Goal: Task Accomplishment & Management: Manage account settings

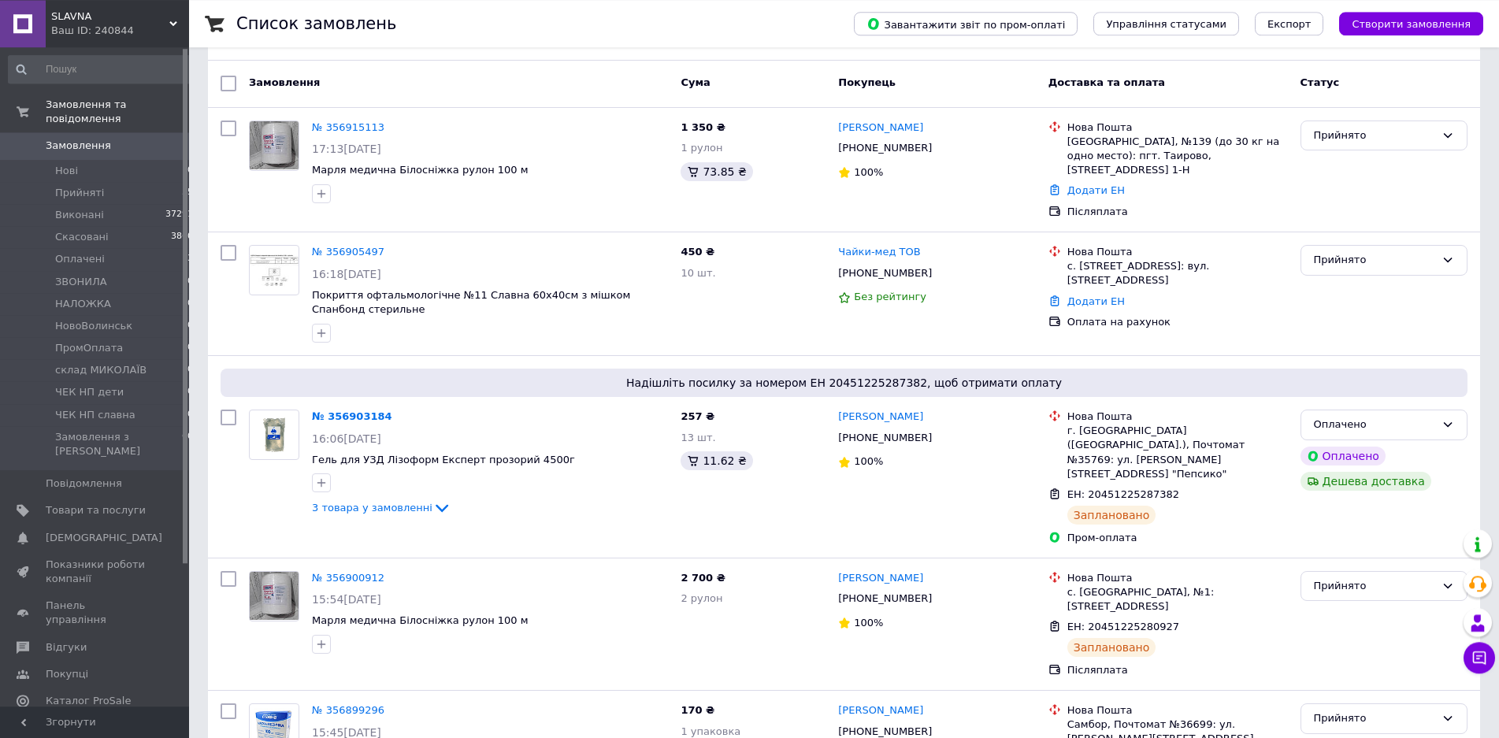
scroll to position [80, 0]
click at [358, 408] on link "№ 356903184" at bounding box center [352, 414] width 80 height 12
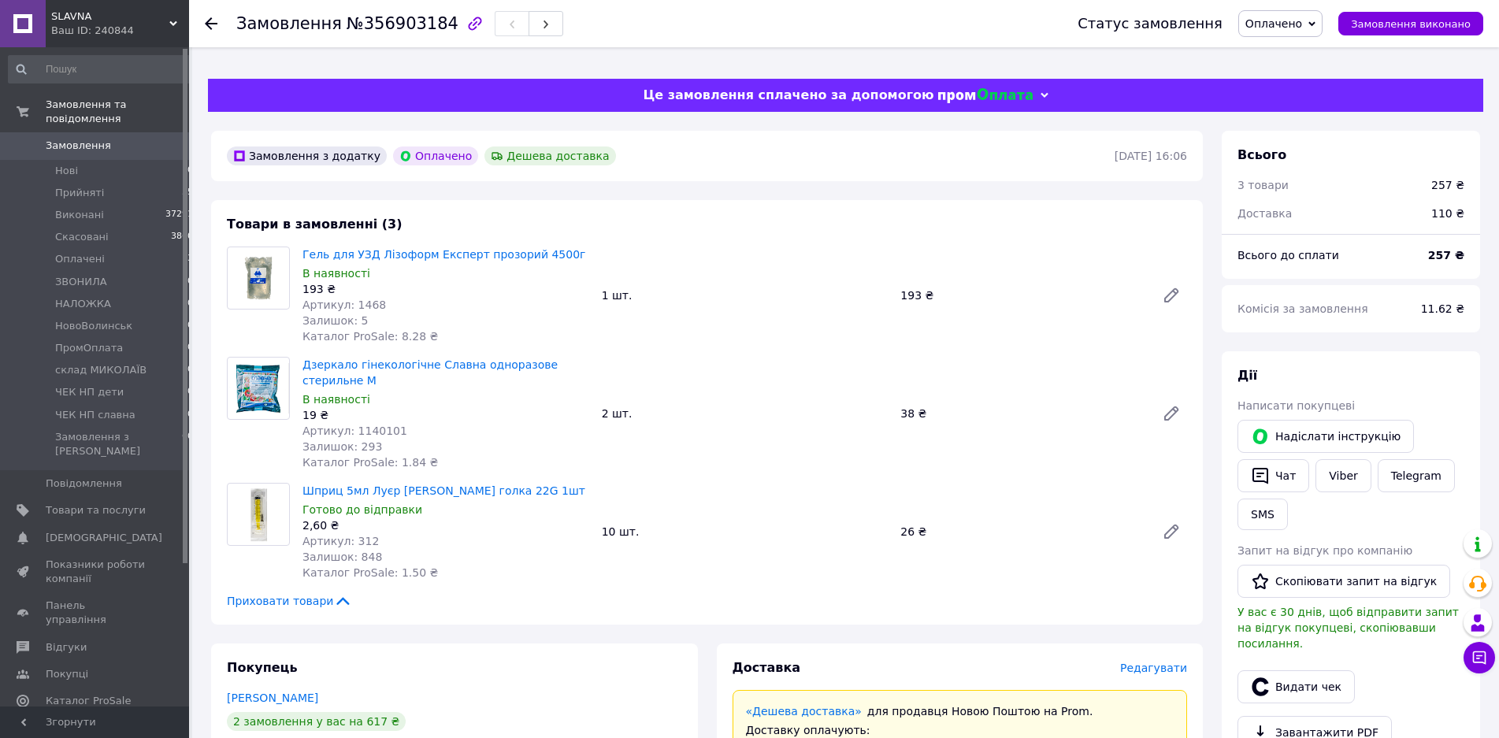
click at [71, 139] on span "Замовлення" at bounding box center [78, 146] width 65 height 14
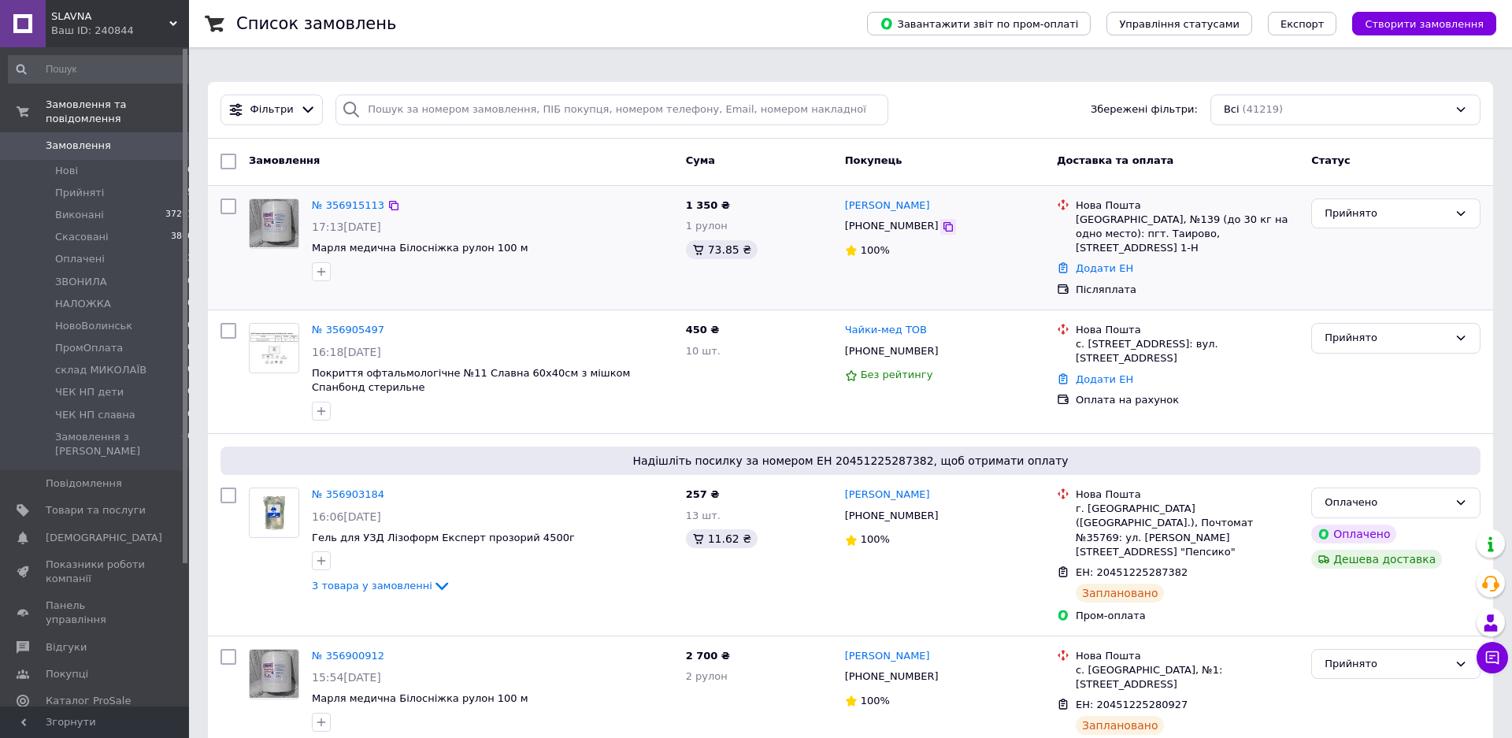
click at [942, 221] on icon at bounding box center [948, 227] width 13 height 13
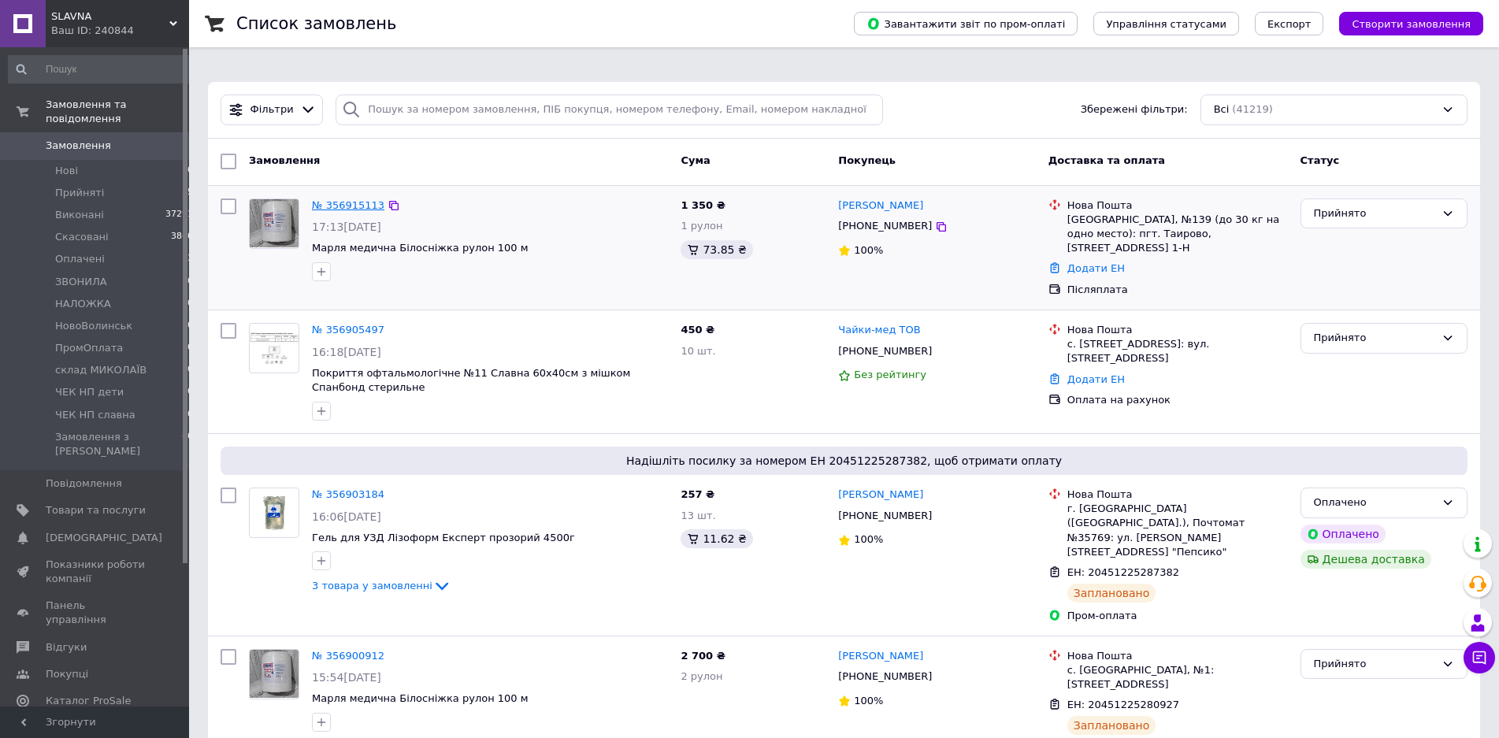
click at [352, 199] on link "№ 356915113" at bounding box center [348, 205] width 72 height 12
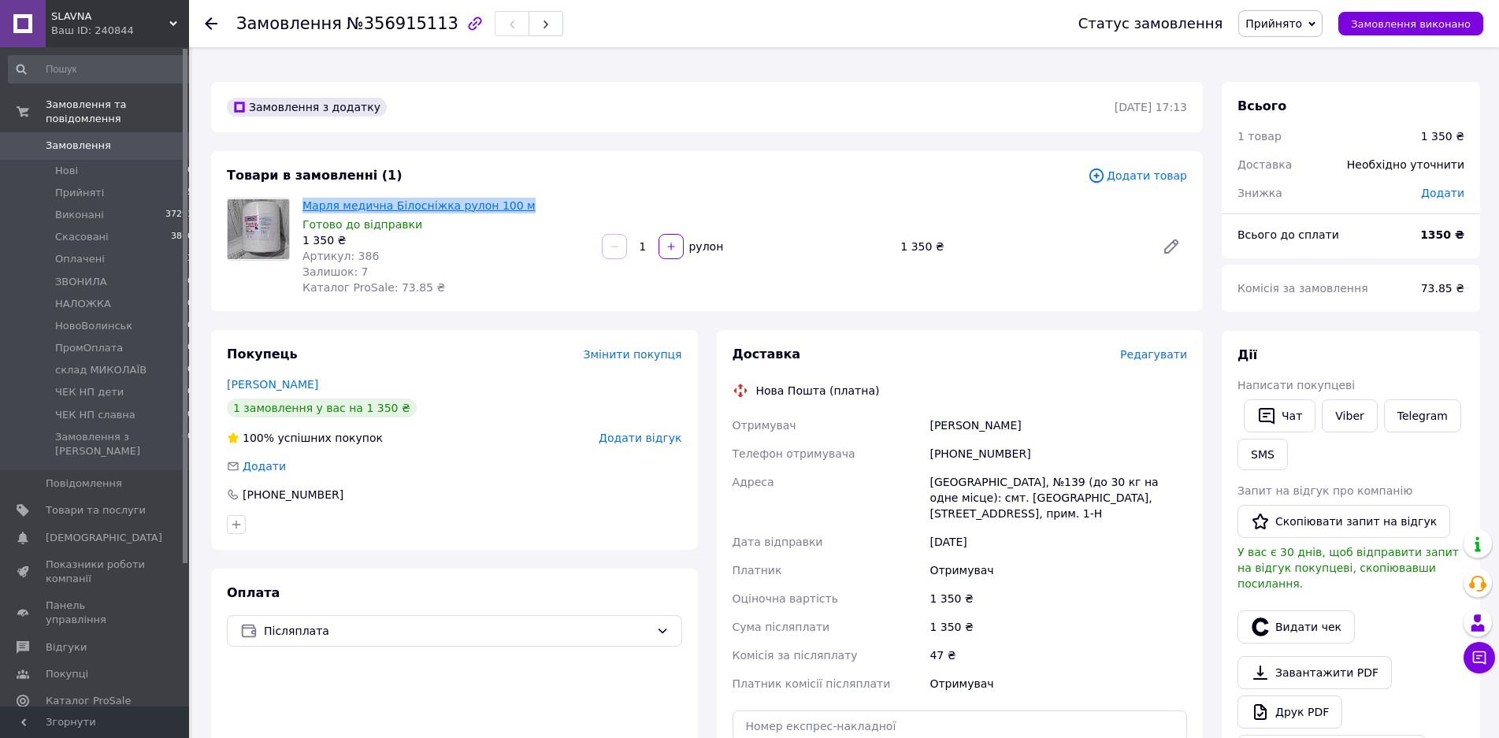
drag, startPoint x: 512, startPoint y: 191, endPoint x: 305, endPoint y: 194, distance: 207.2
copy link "Марля медична Білосніжка рулон 100 м"
click at [1178, 348] on span "Редагувати" at bounding box center [1153, 354] width 67 height 13
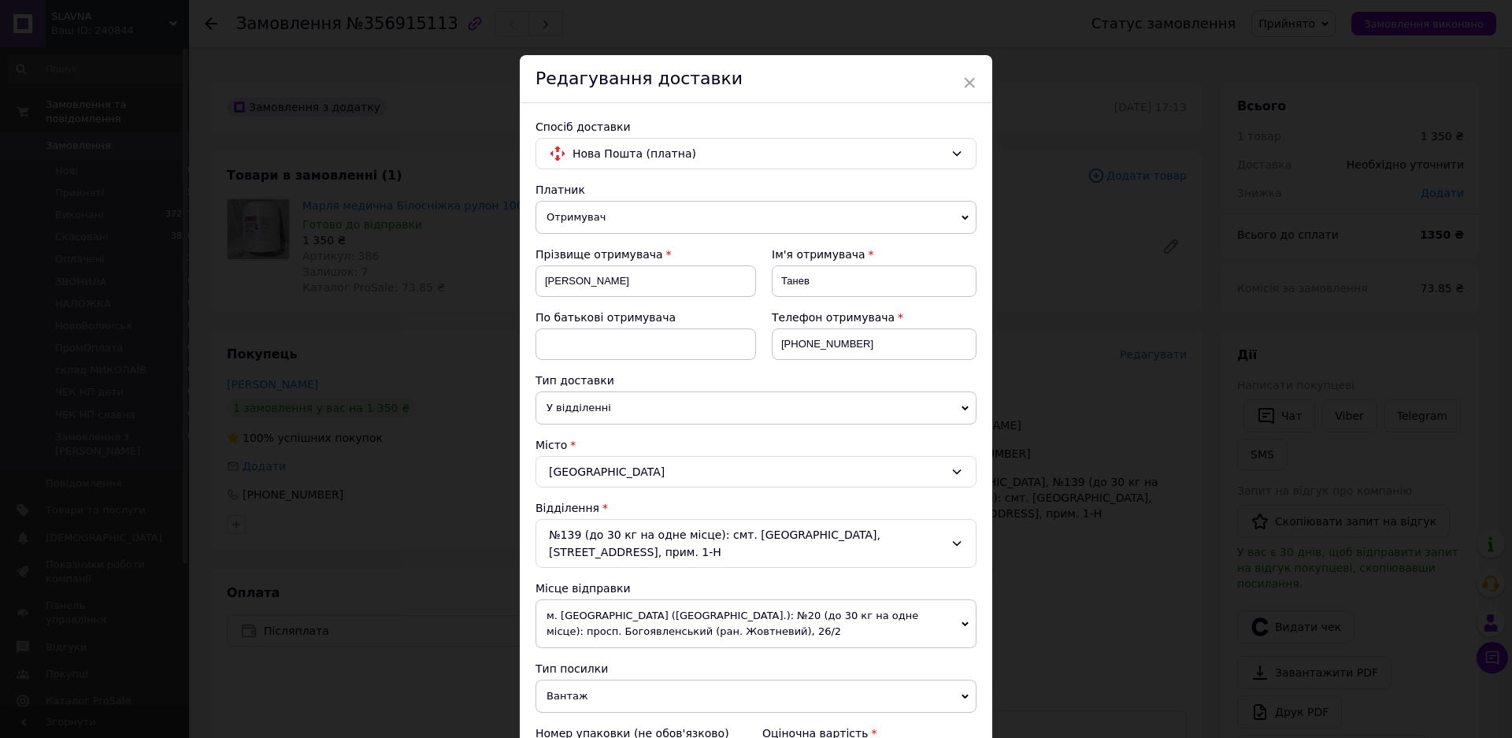
scroll to position [269, 0]
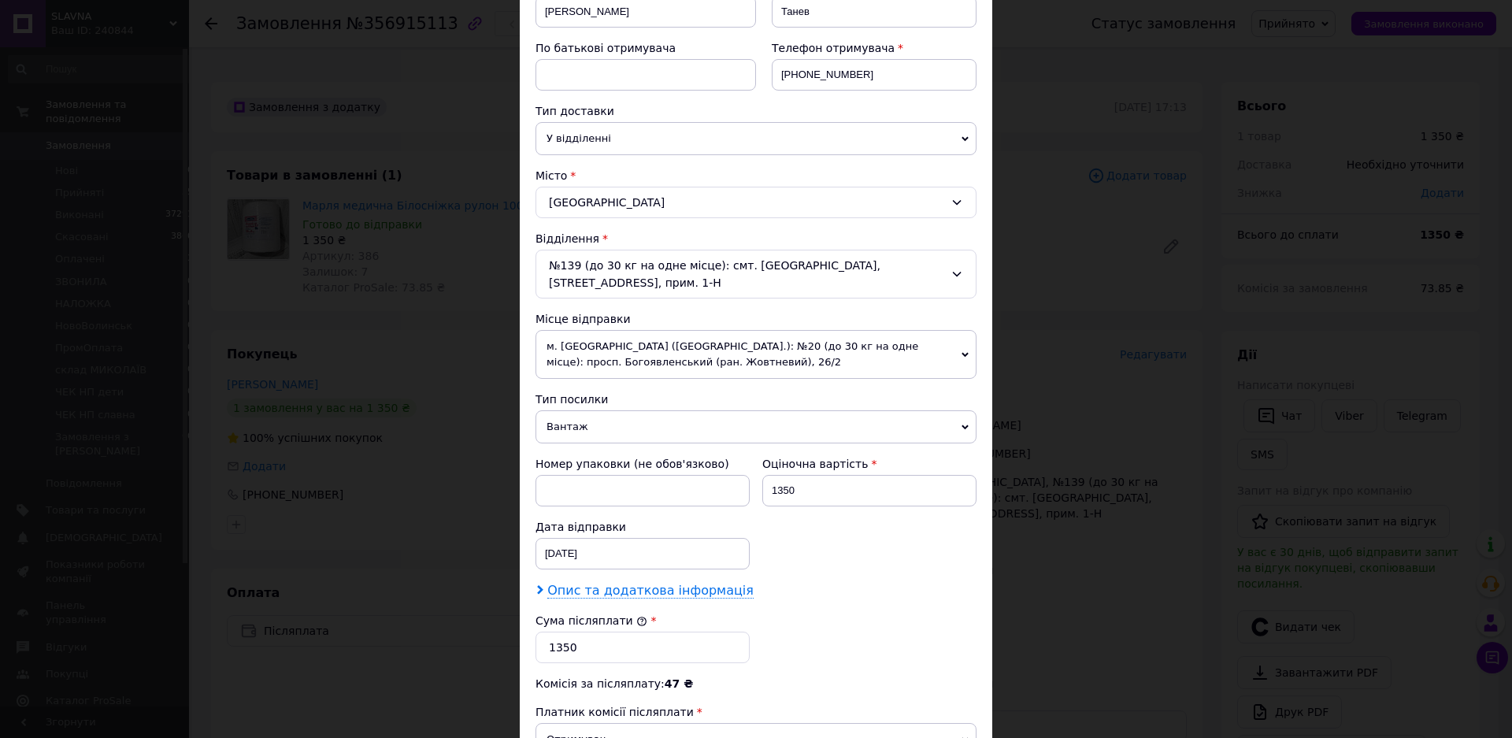
click at [601, 597] on span "Опис та додаткова інформація" at bounding box center [650, 591] width 206 height 16
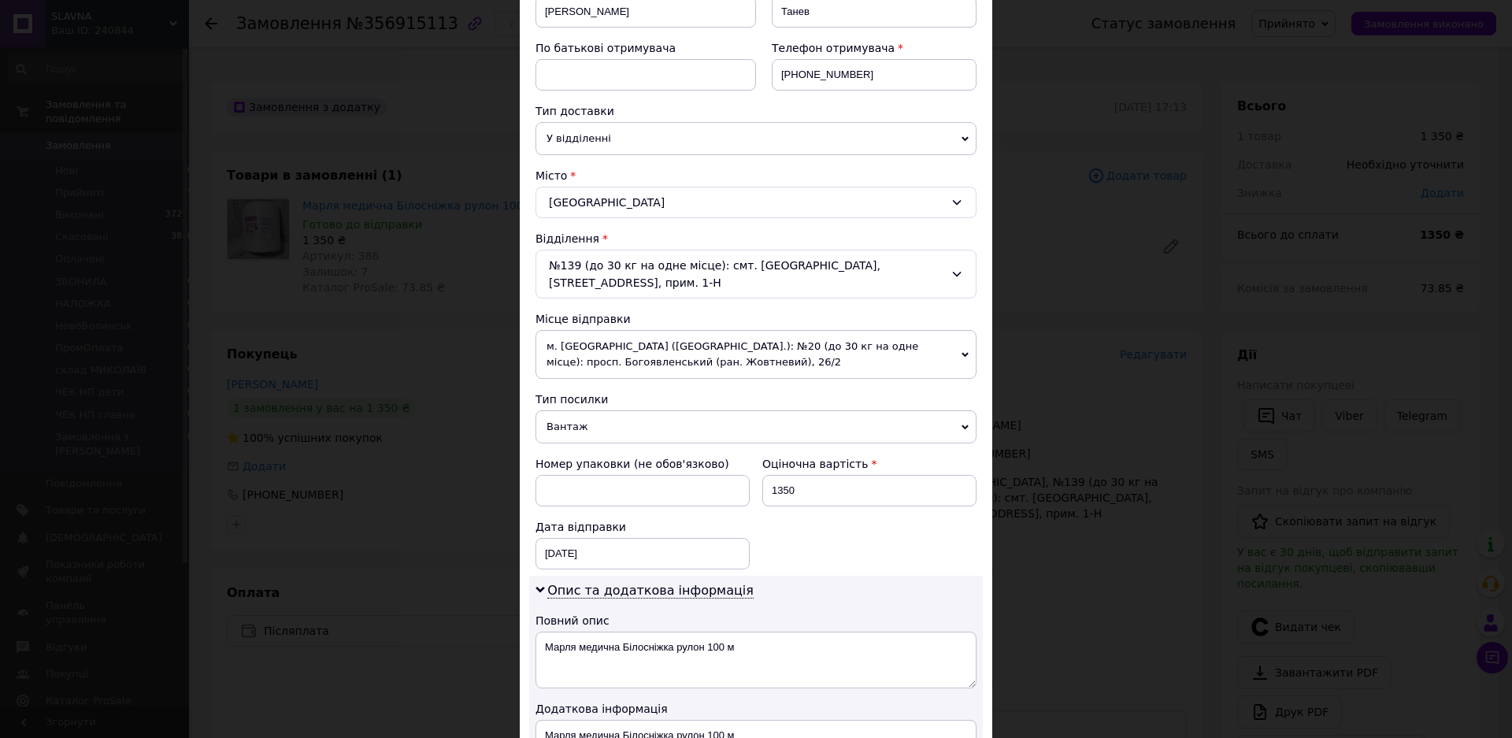
scroll to position [700, 0]
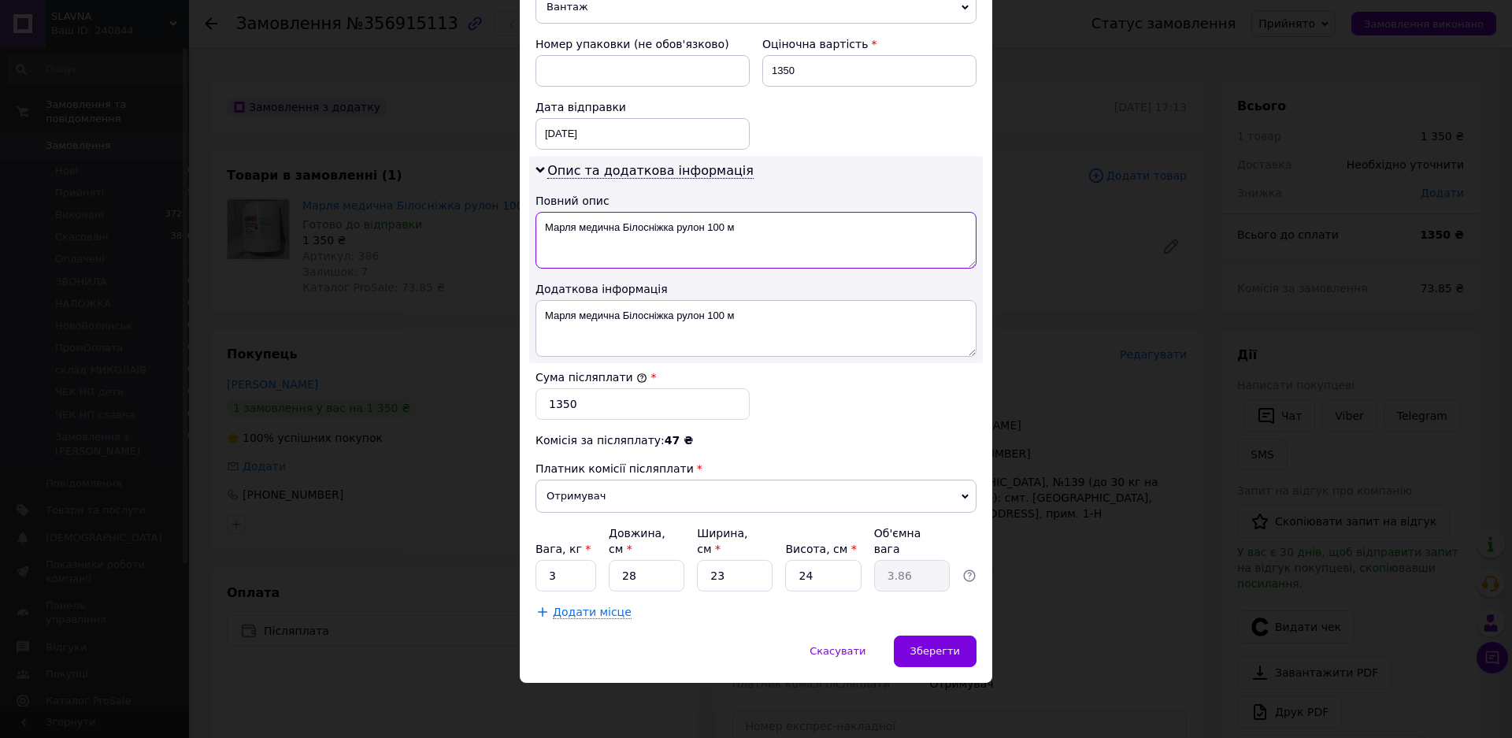
drag, startPoint x: 616, startPoint y: 212, endPoint x: 770, endPoint y: 212, distance: 154.4
click at [770, 212] on textarea "Марля медична Білосніжка рулон 100 м" at bounding box center [756, 240] width 441 height 57
type textarea "Марля медична"
click at [818, 156] on div "Опис та додаткова інформація Повний опис Марля медична Додаткова інформація Мар…" at bounding box center [756, 259] width 454 height 207
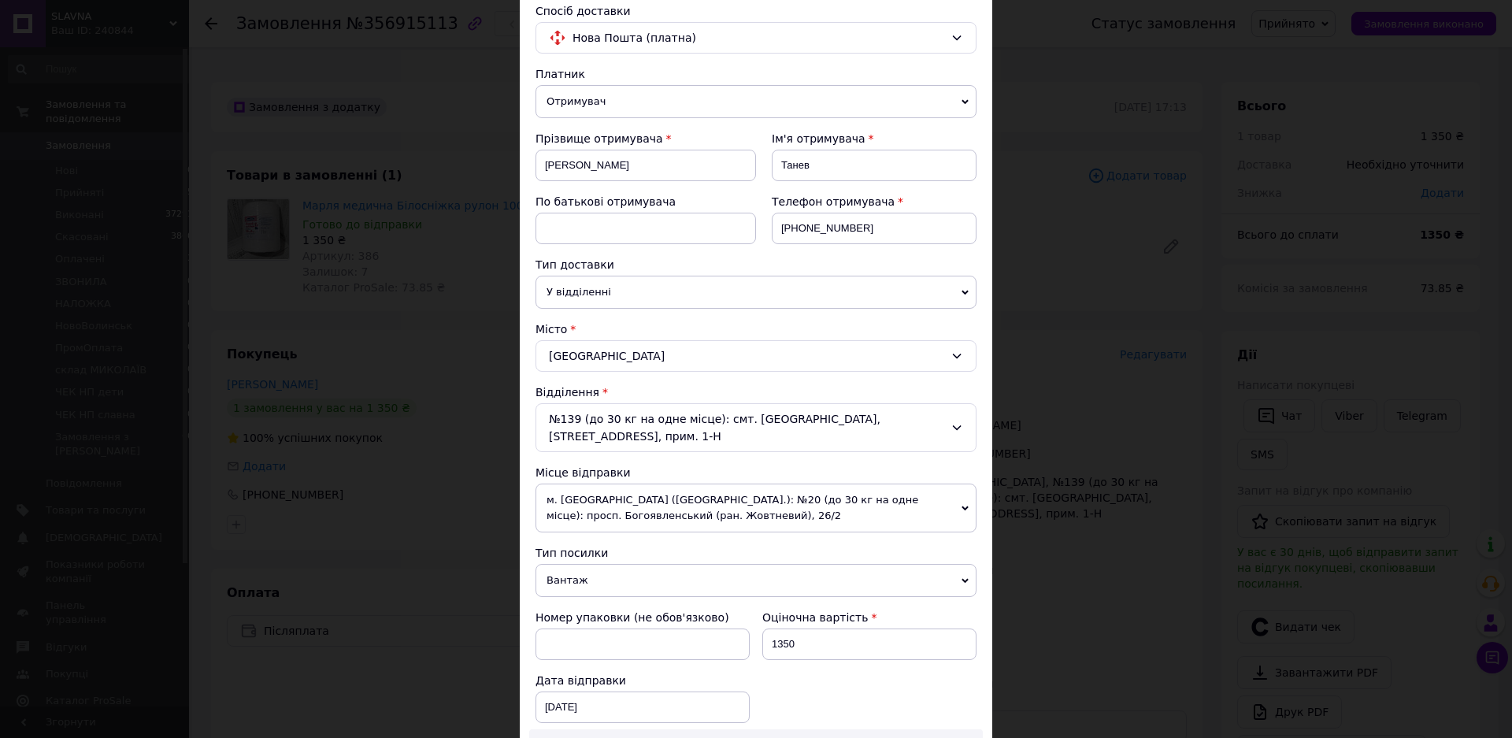
scroll to position [72, 0]
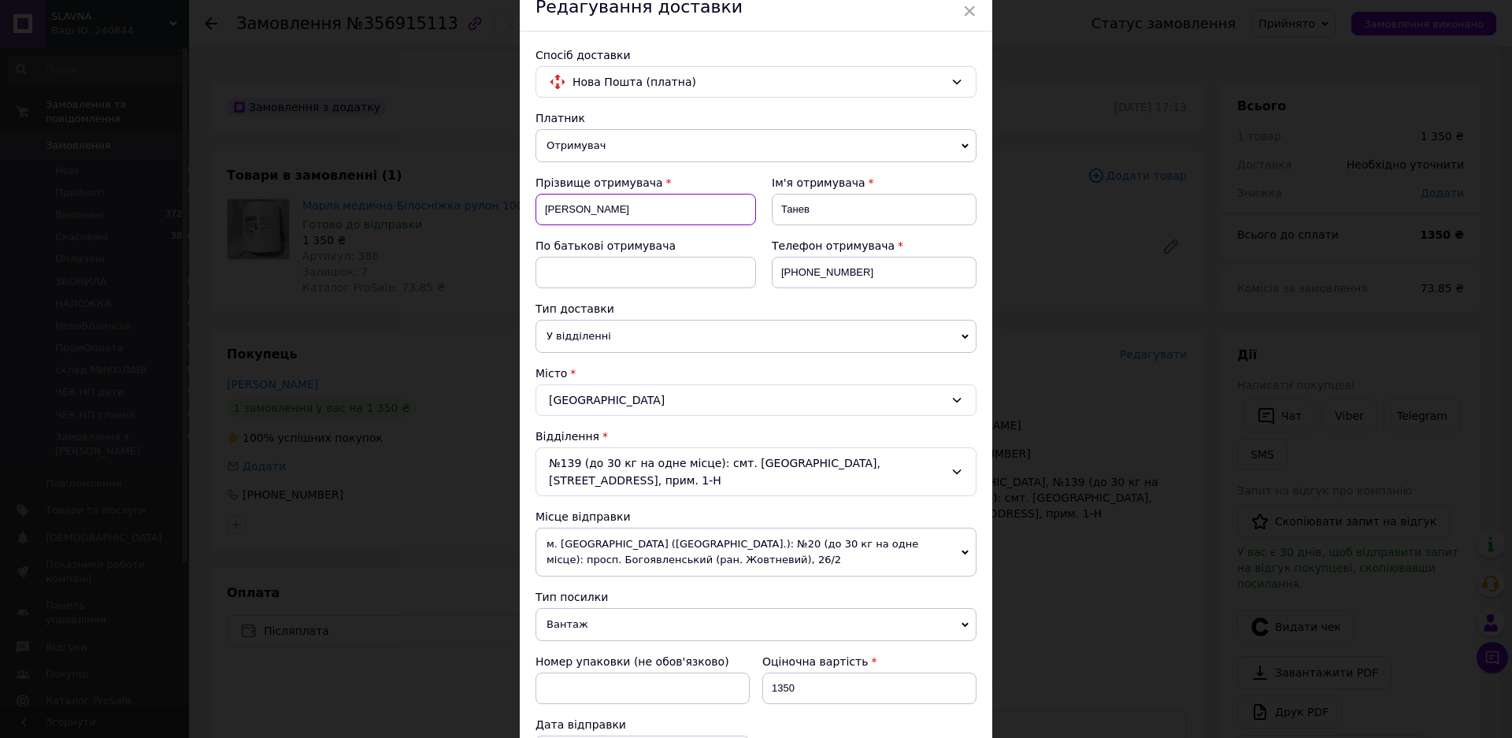
drag, startPoint x: 536, startPoint y: 206, endPoint x: 584, endPoint y: 213, distance: 49.3
click at [584, 213] on input "Николай" at bounding box center [646, 210] width 221 height 32
click at [816, 206] on input "Танев" at bounding box center [874, 210] width 205 height 32
paste input "Николай"
drag, startPoint x: 800, startPoint y: 208, endPoint x: 774, endPoint y: 213, distance: 25.8
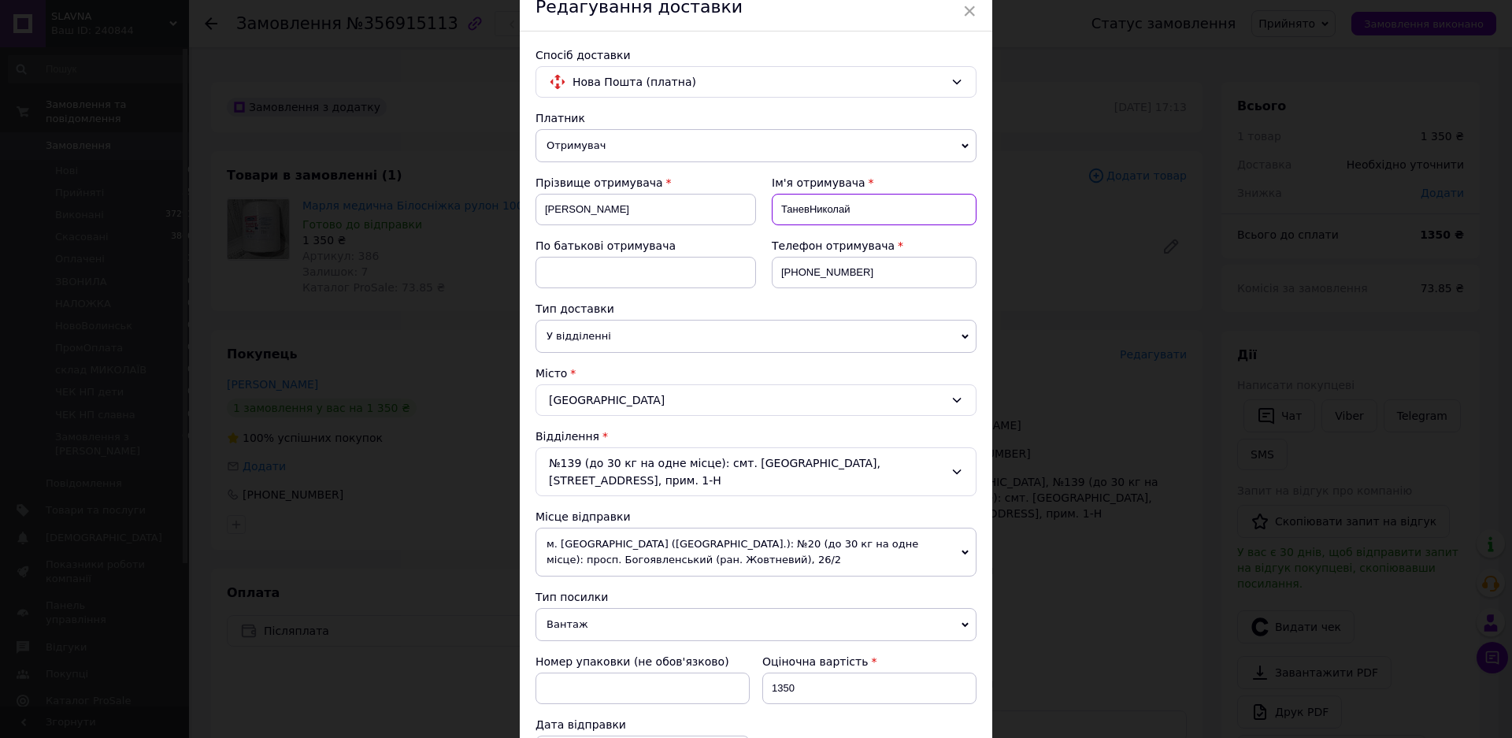
click at [774, 213] on input "ТаневНиколай" at bounding box center [874, 210] width 205 height 32
type input "ТаневНиколай"
click at [724, 200] on input "Николай" at bounding box center [646, 210] width 221 height 32
type input "Н"
paste input "Танев"
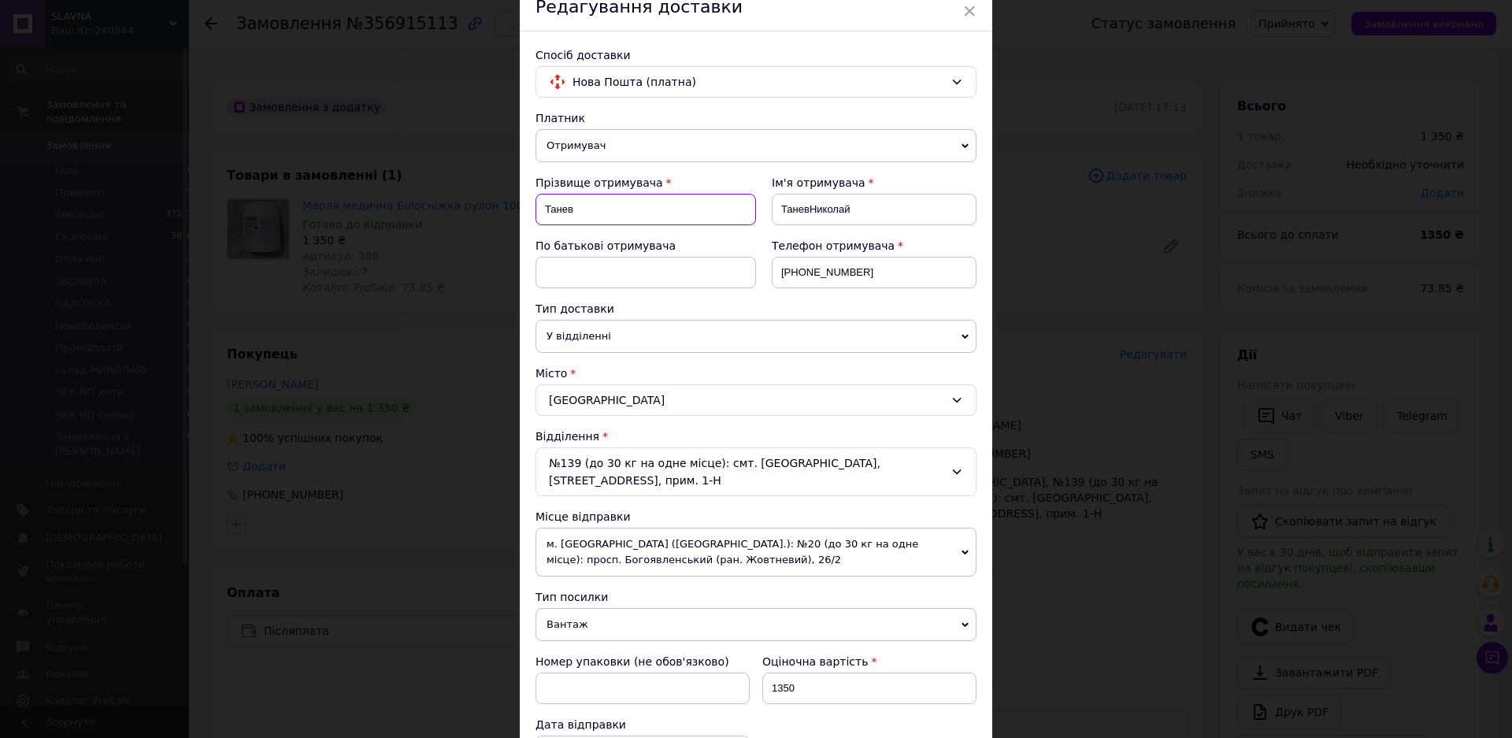
type input "Танев"
click at [800, 211] on input "ТаневНиколай" at bounding box center [874, 210] width 205 height 32
type input "Николай"
click at [783, 297] on div "Телефон отримувача +380630455880" at bounding box center [866, 269] width 221 height 63
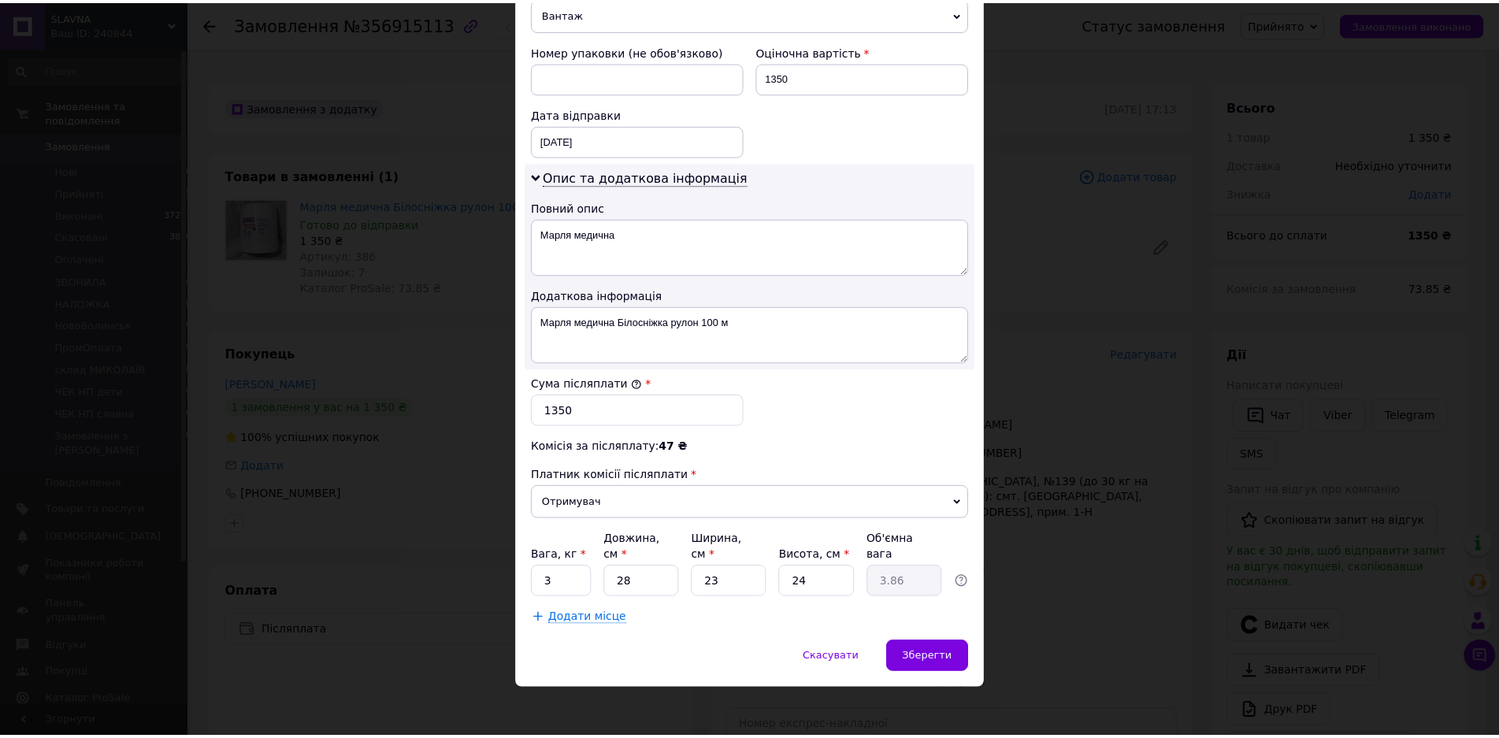
scroll to position [700, 0]
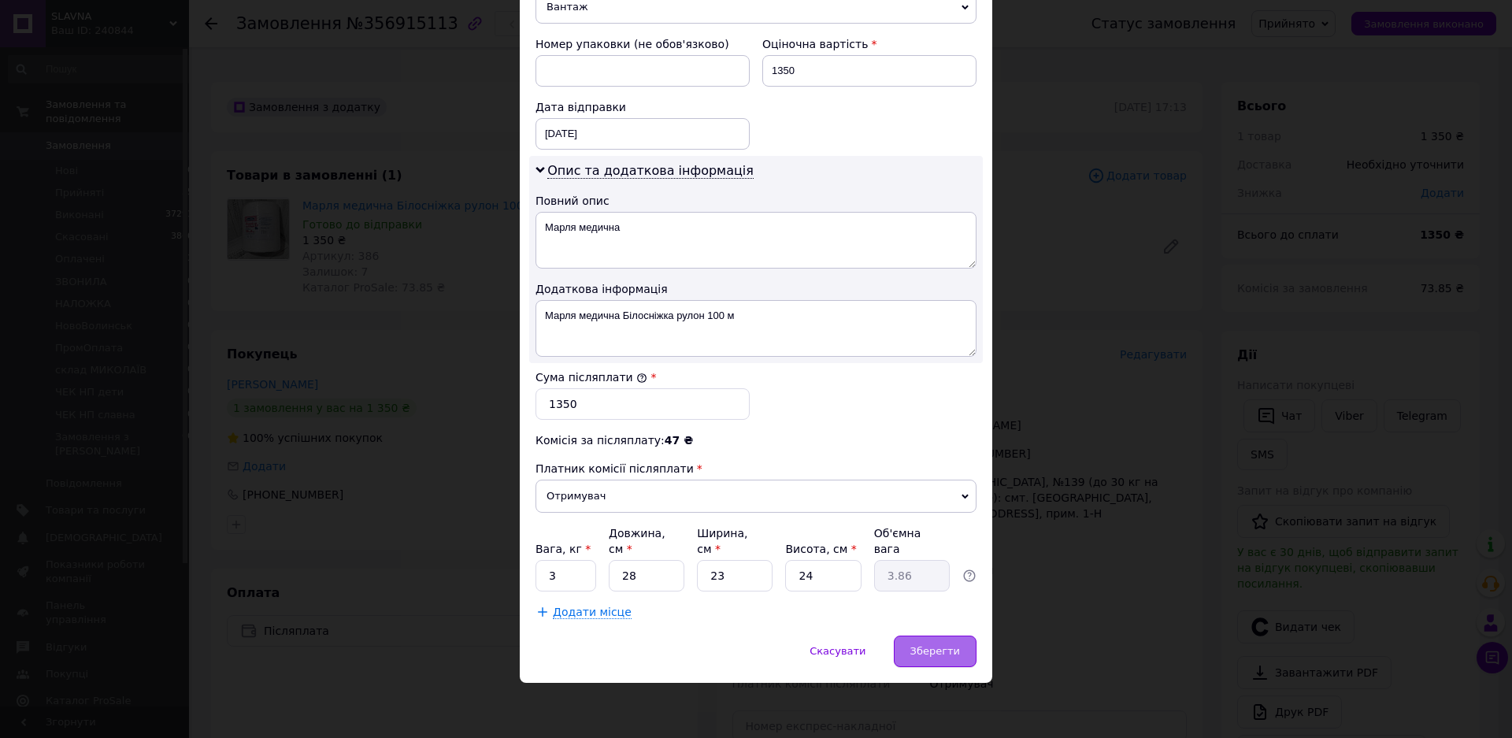
click at [931, 648] on span "Зберегти" at bounding box center [936, 651] width 50 height 12
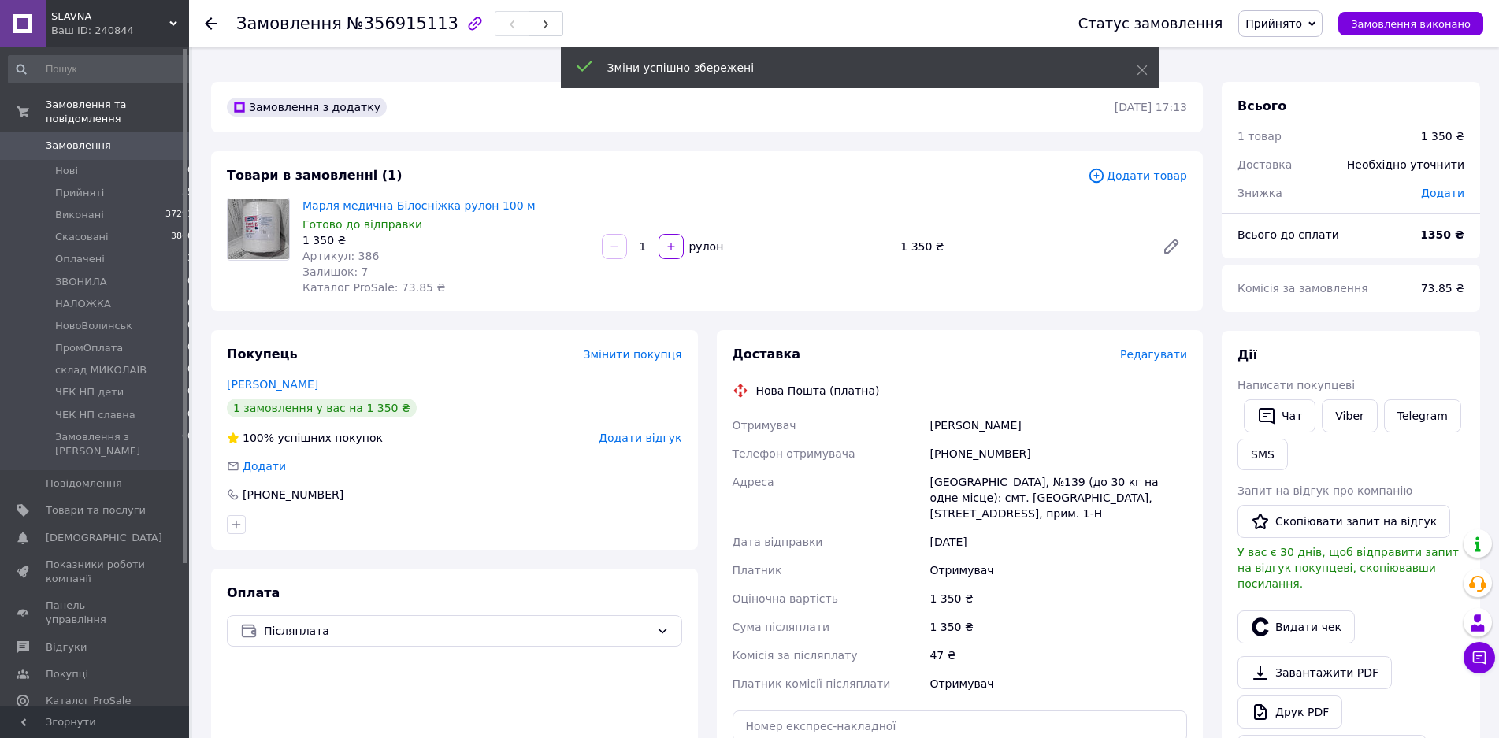
scroll to position [402, 0]
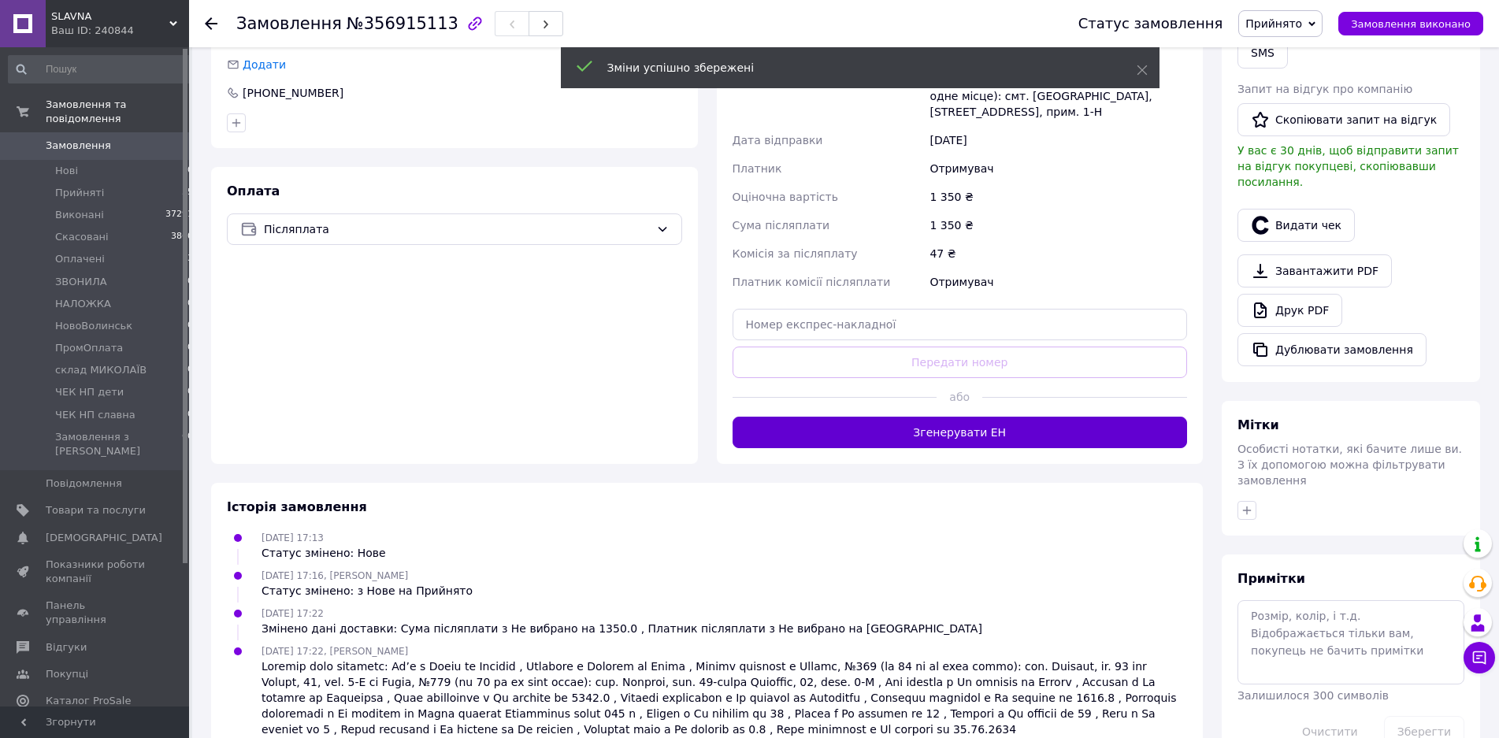
click at [975, 417] on button "Згенерувати ЕН" at bounding box center [960, 433] width 455 height 32
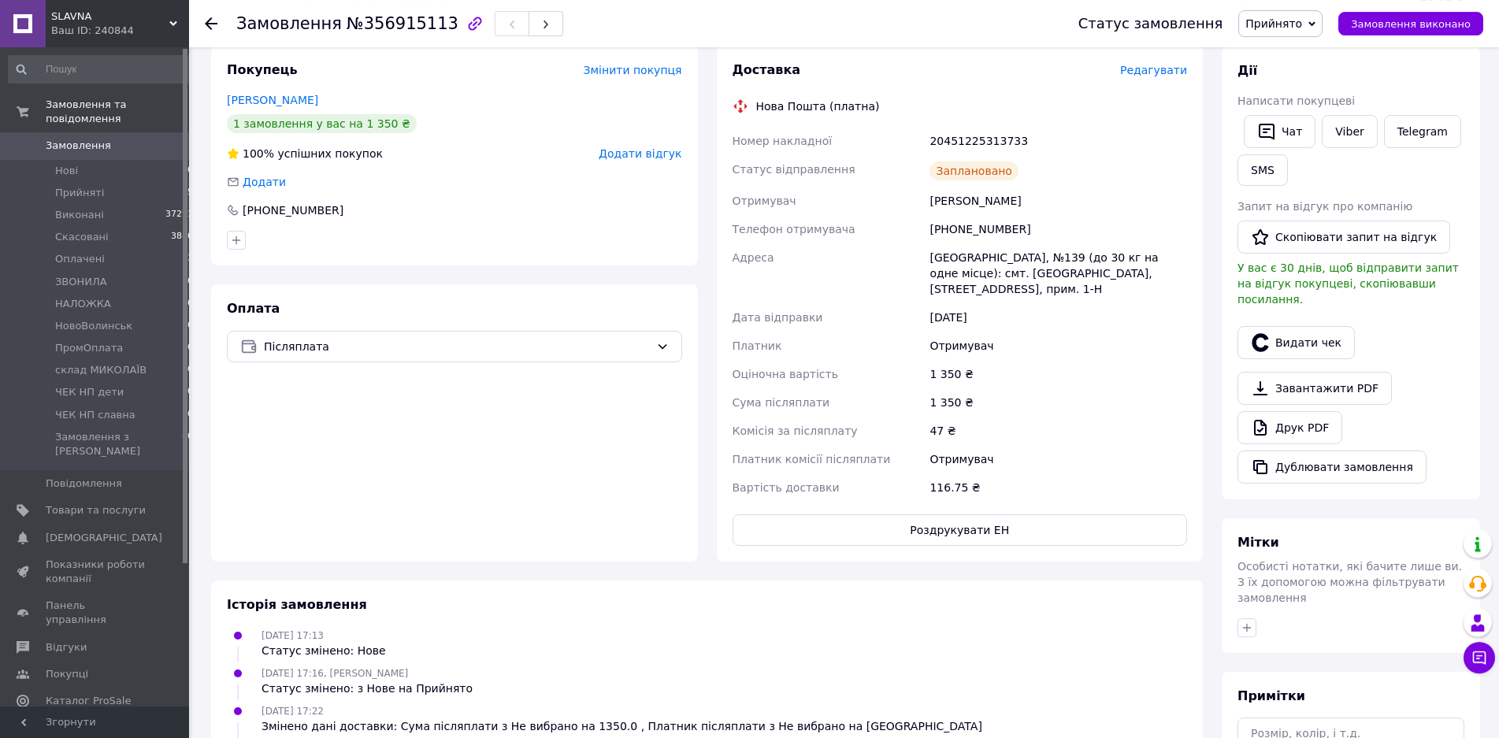
scroll to position [158, 0]
